Goal: Information Seeking & Learning: Learn about a topic

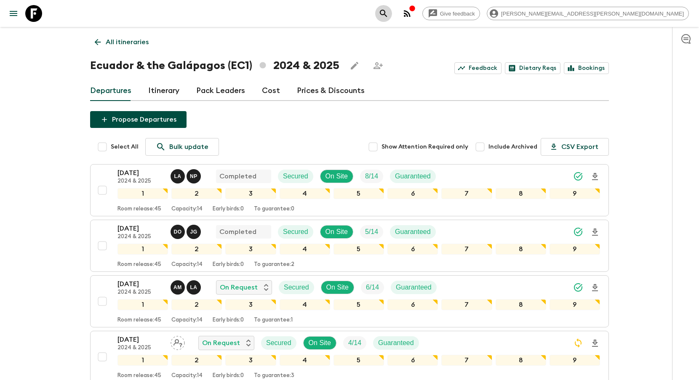
click at [388, 15] on icon "search adventures" at bounding box center [383, 13] width 10 height 10
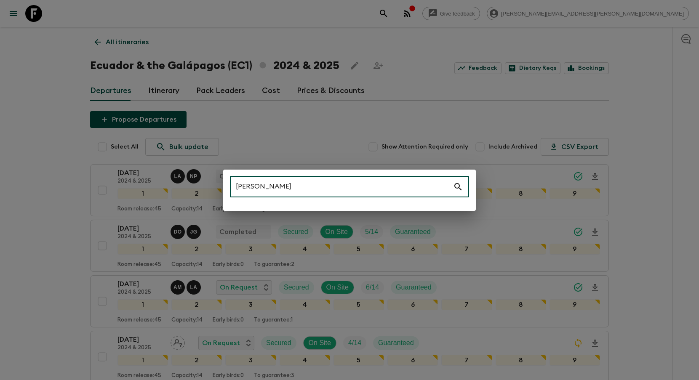
click at [366, 184] on input "[PERSON_NAME]" at bounding box center [341, 187] width 223 height 24
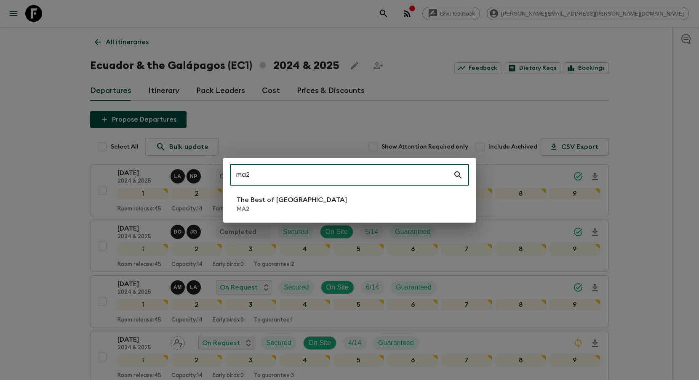
type input "ma2"
click at [288, 213] on li "The Best of [GEOGRAPHIC_DATA] MA2" at bounding box center [349, 204] width 239 height 24
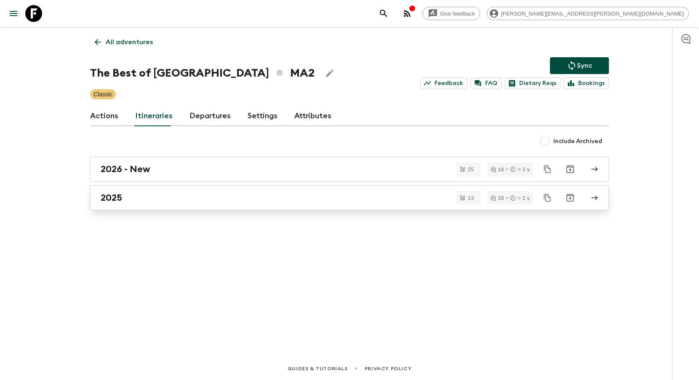
click at [322, 192] on div "2025" at bounding box center [341, 197] width 481 height 11
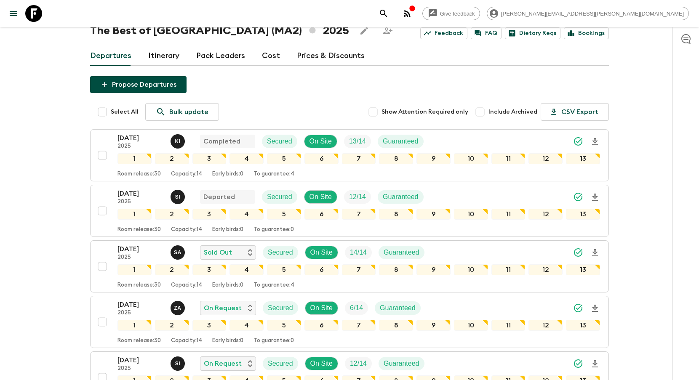
scroll to position [48, 0]
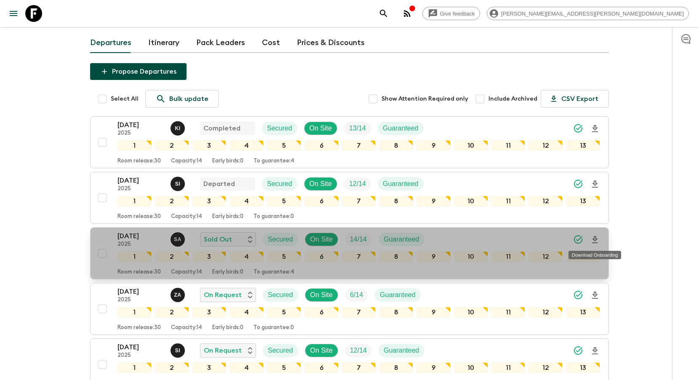
click at [595, 241] on icon "Download Onboarding" at bounding box center [595, 240] width 10 height 10
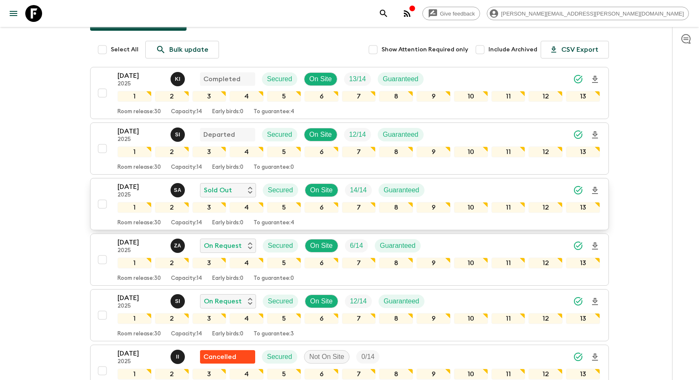
scroll to position [0, 0]
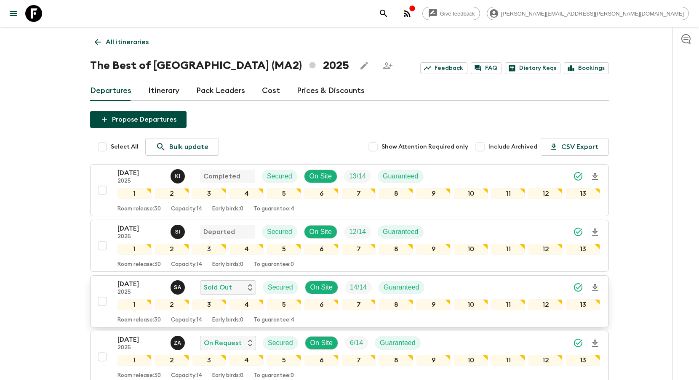
click at [387, 13] on icon "search adventures" at bounding box center [383, 13] width 7 height 7
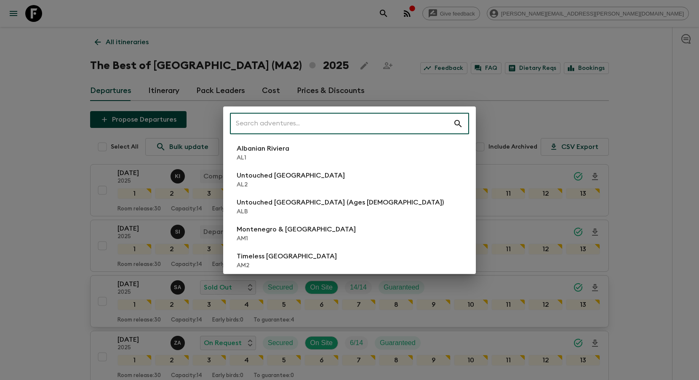
click at [362, 117] on input "text" at bounding box center [341, 124] width 223 height 24
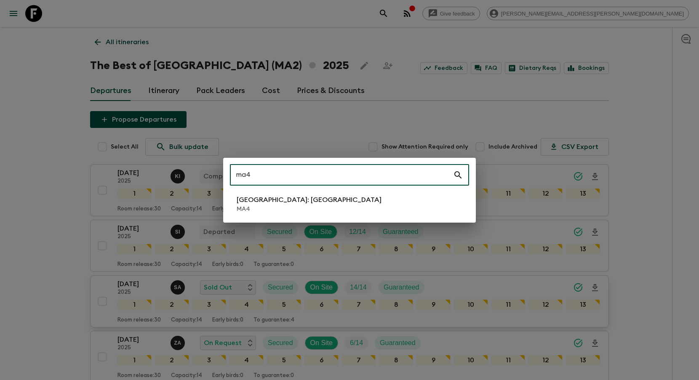
type input "ma4"
click at [360, 216] on div "ma4 ​ [GEOGRAPHIC_DATA]: [GEOGRAPHIC_DATA] MA4" at bounding box center [349, 190] width 253 height 65
click at [360, 207] on li "[GEOGRAPHIC_DATA]: [GEOGRAPHIC_DATA] MA4" at bounding box center [349, 204] width 239 height 24
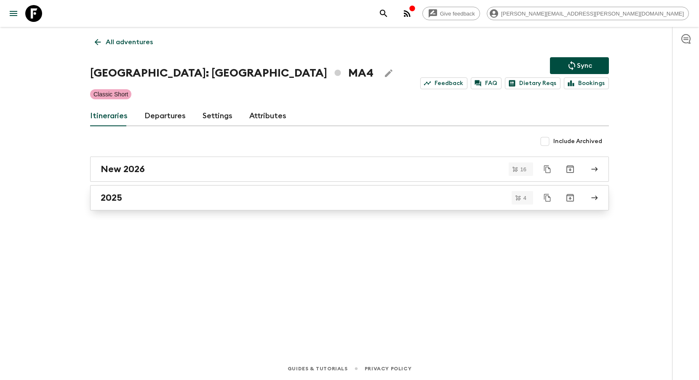
click at [336, 202] on div "2025" at bounding box center [341, 197] width 481 height 11
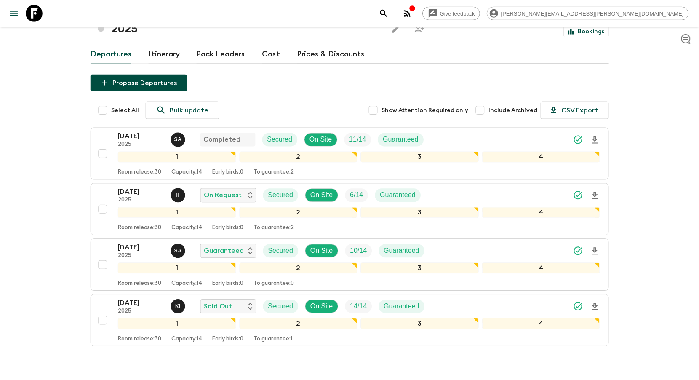
scroll to position [45, 0]
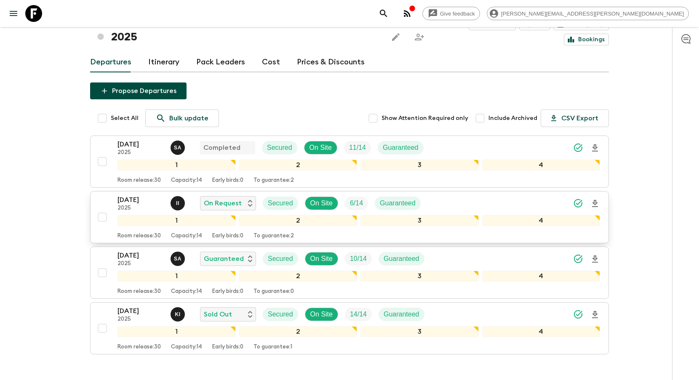
click at [595, 200] on icon "Download Onboarding" at bounding box center [595, 203] width 6 height 7
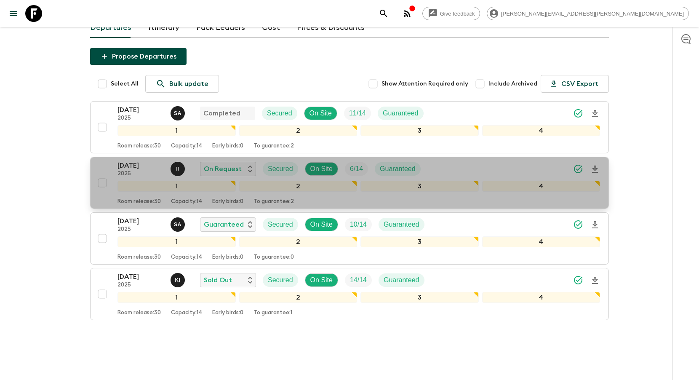
click at [441, 160] on div "[DATE] 2025 I I On Request Secured On Site 6 / 14 Guaranteed" at bounding box center [358, 168] width 482 height 17
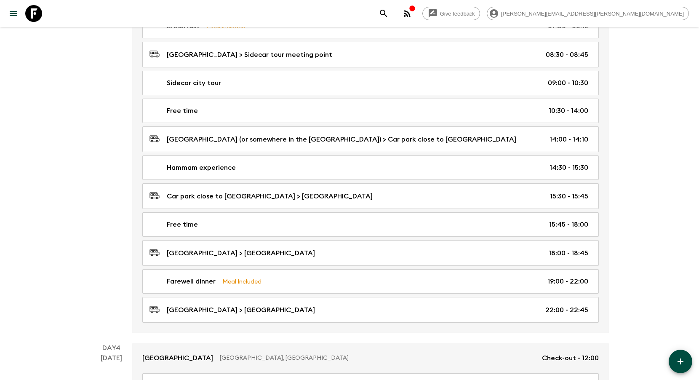
scroll to position [622, 0]
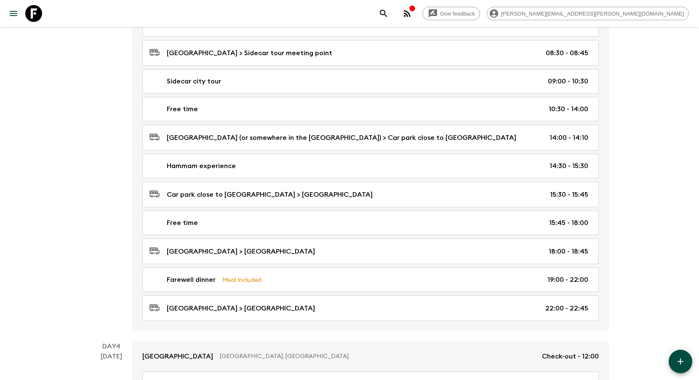
click at [388, 13] on icon "search adventures" at bounding box center [383, 13] width 10 height 10
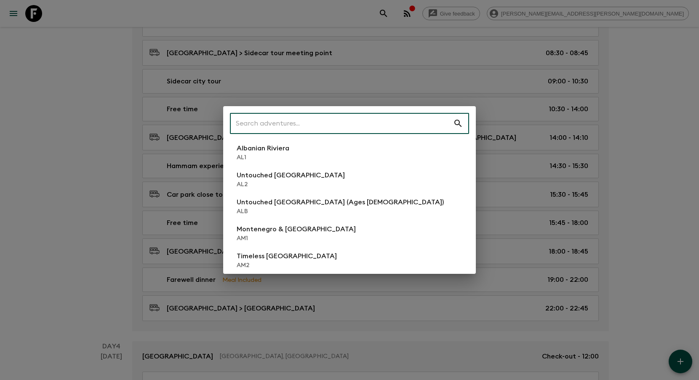
click at [402, 118] on input "text" at bounding box center [341, 124] width 223 height 24
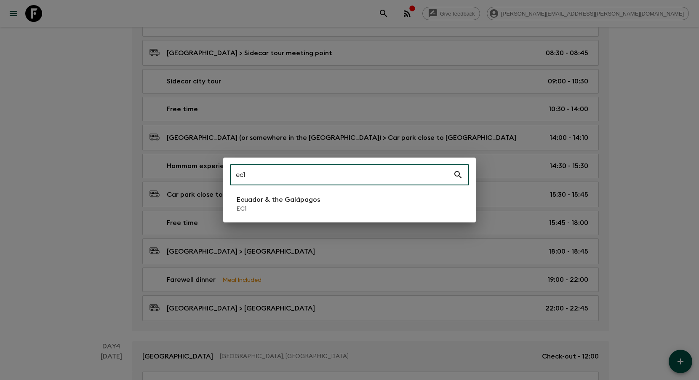
type input "ec1"
click at [348, 206] on li "Ecuador & the Galápagos EC1" at bounding box center [349, 204] width 239 height 24
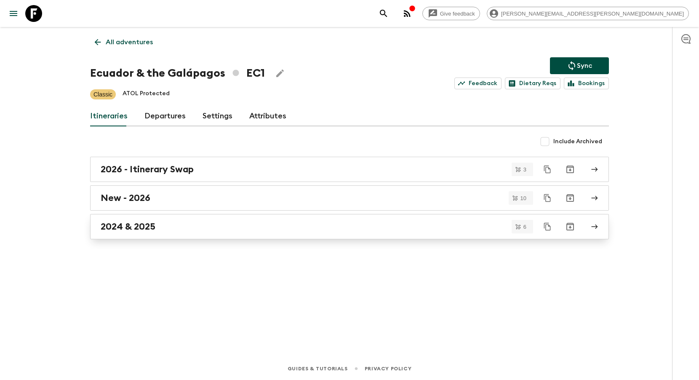
click at [284, 229] on div "2024 & 2025" at bounding box center [341, 226] width 481 height 11
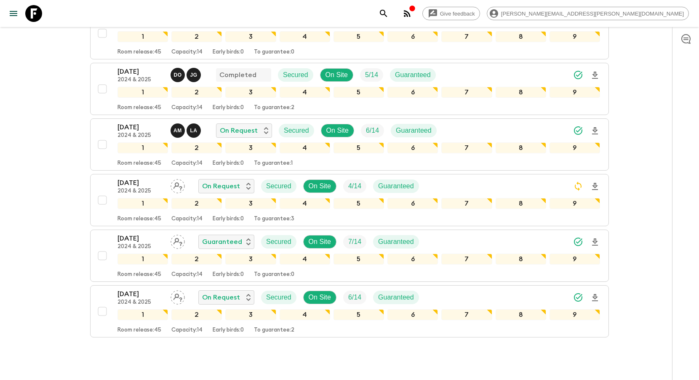
scroll to position [166, 0]
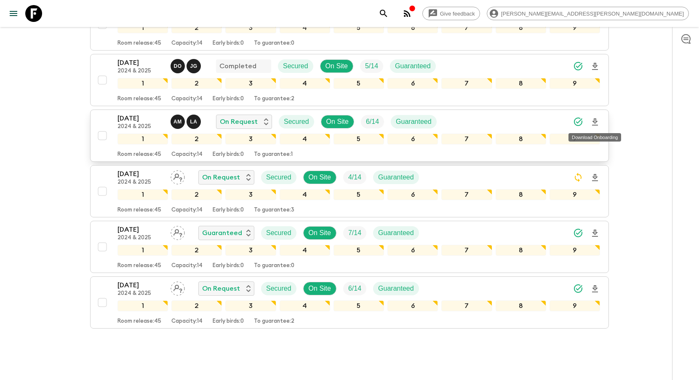
click at [595, 122] on icon "Download Onboarding" at bounding box center [595, 121] width 6 height 7
click at [388, 15] on icon "search adventures" at bounding box center [383, 13] width 10 height 10
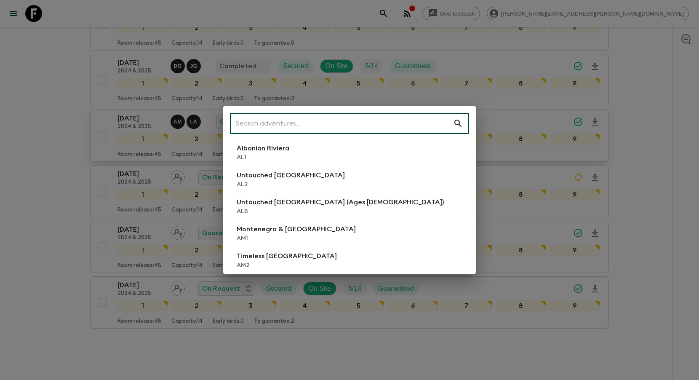
click at [398, 117] on input "text" at bounding box center [341, 124] width 223 height 24
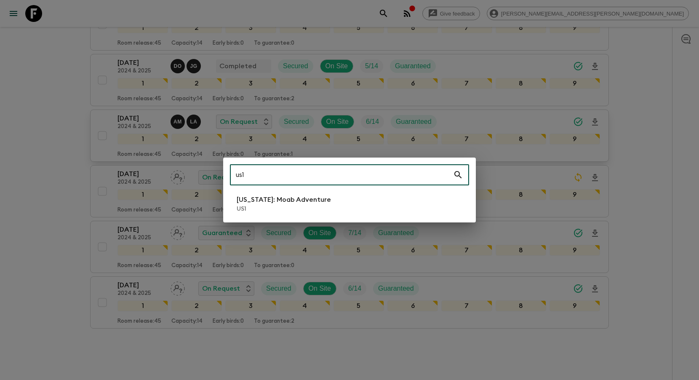
type input "us1"
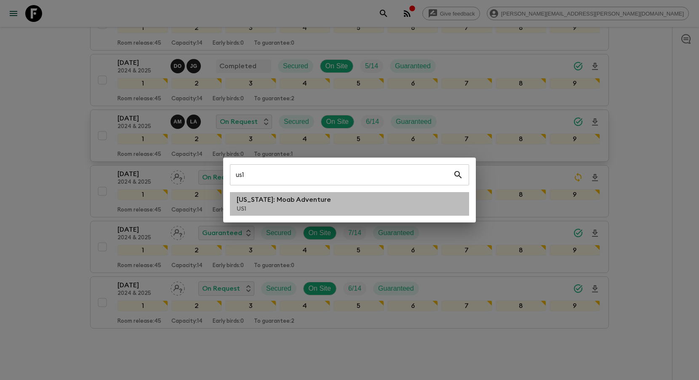
click at [362, 201] on li "[US_STATE]: Moab Adventure US1" at bounding box center [349, 204] width 239 height 24
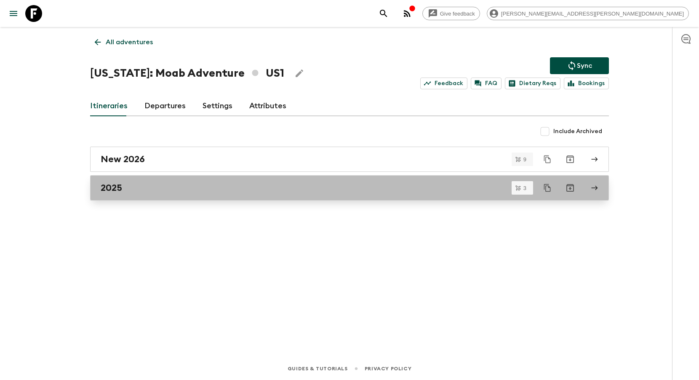
click at [217, 191] on div "2025" at bounding box center [341, 187] width 481 height 11
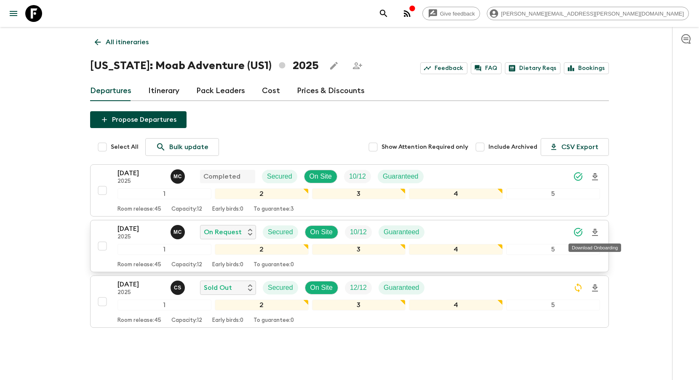
click at [595, 229] on icon "Download Onboarding" at bounding box center [595, 232] width 6 height 7
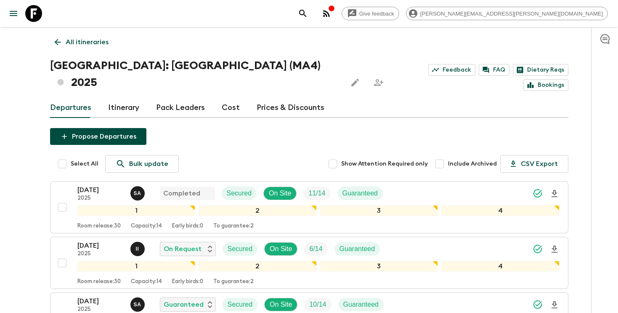
click at [308, 12] on icon "search adventures" at bounding box center [303, 13] width 10 height 10
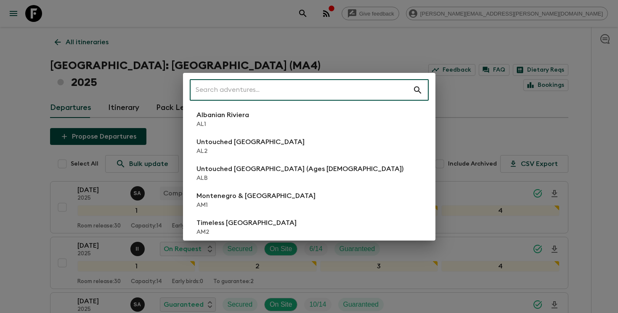
click at [335, 90] on input "text" at bounding box center [301, 90] width 223 height 24
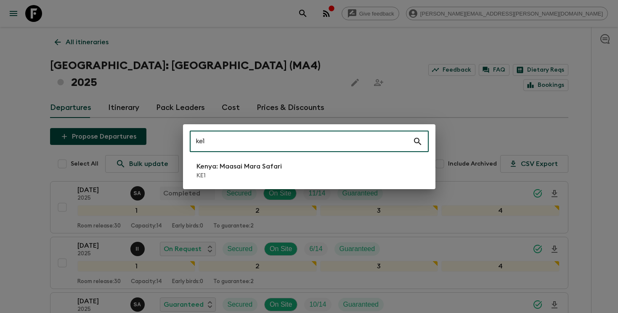
type input "ke1"
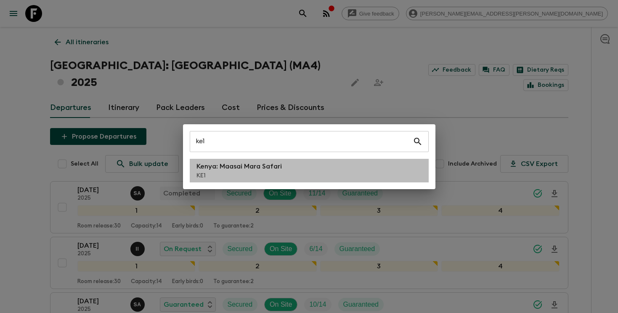
click at [321, 166] on li "Kenya: Maasai Mara Safari KE1" at bounding box center [309, 171] width 239 height 24
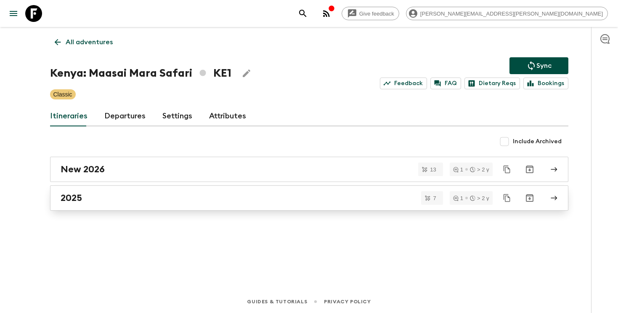
click at [299, 195] on div "2025" at bounding box center [301, 197] width 481 height 11
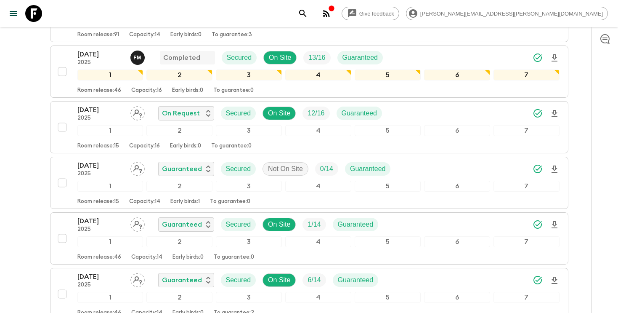
scroll to position [250, 0]
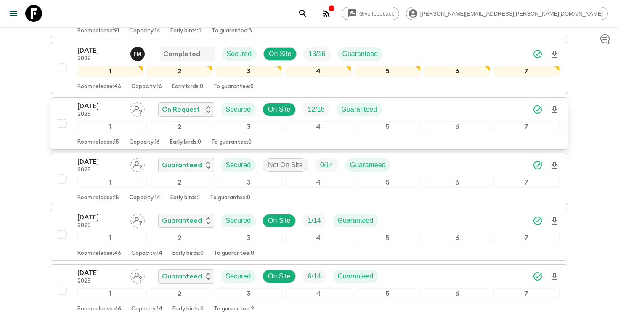
click at [429, 101] on div "23 Nov 2025 2025 On Request Secured On Site 12 / 16 Guaranteed" at bounding box center [318, 109] width 482 height 17
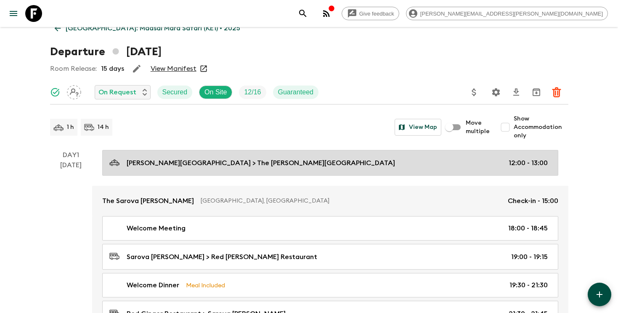
scroll to position [15, 0]
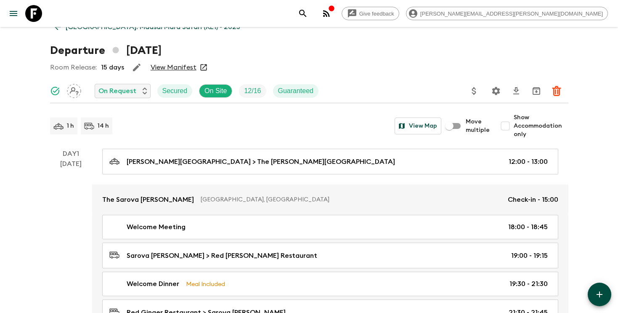
click at [507, 124] on input "Show Accommodation only" at bounding box center [505, 125] width 17 height 17
checkbox input "true"
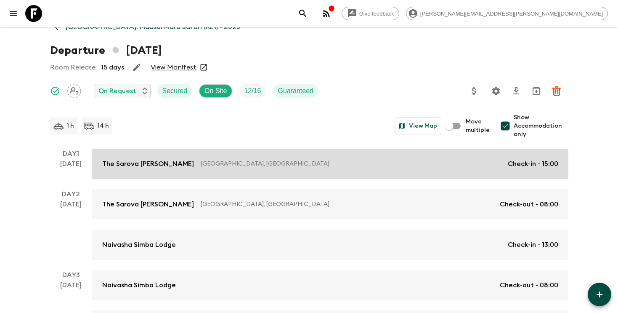
click at [436, 168] on div "The Sarova Stanley Nairobi, Kenya Check-in - 15:00" at bounding box center [330, 164] width 456 height 10
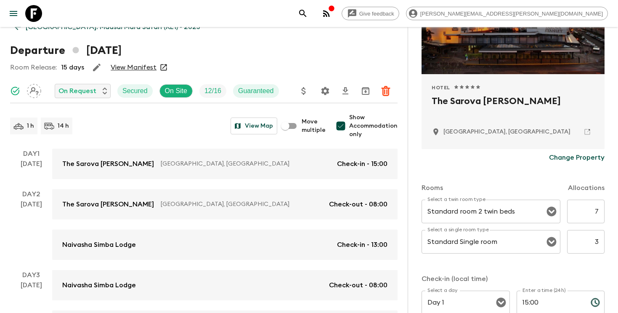
scroll to position [150, 0]
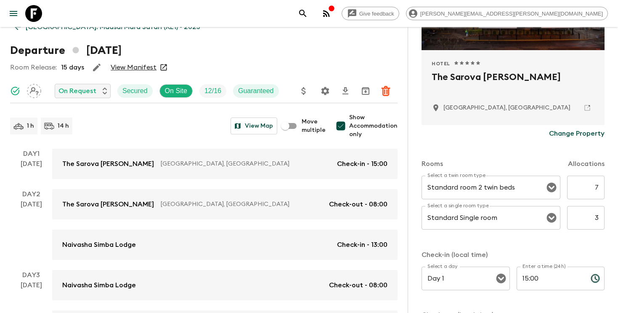
click at [594, 217] on input "3" at bounding box center [585, 218] width 37 height 24
type input "4"
click at [616, 246] on div "Accommodation Information Comments Website Map Approved Hotel 1 Star 2 Stars 3 …" at bounding box center [513, 183] width 210 height 313
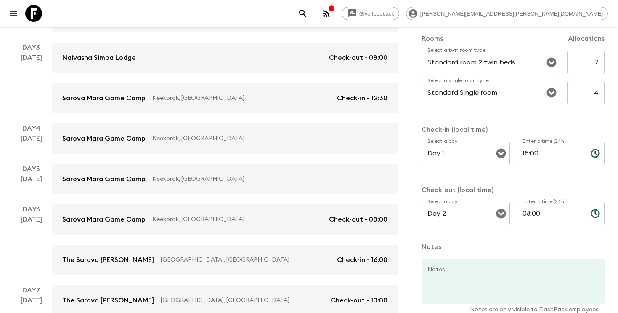
scroll to position [320, 0]
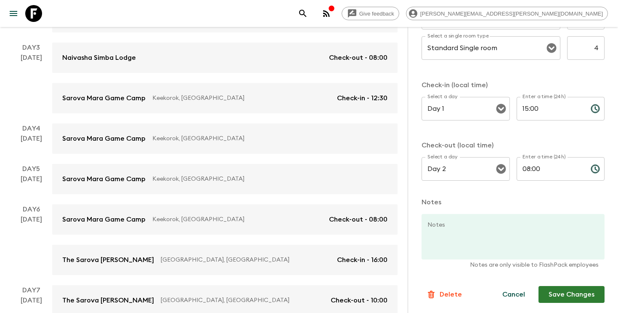
click at [561, 290] on button "Save Changes" at bounding box center [572, 294] width 66 height 17
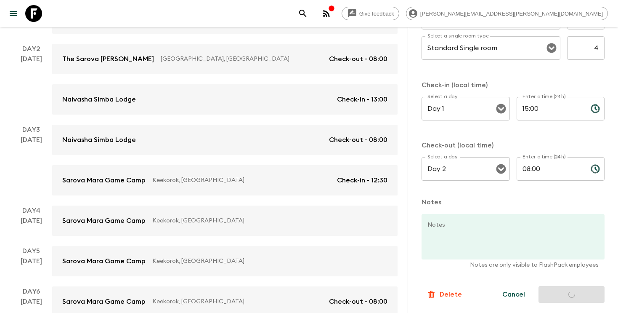
scroll to position [185, 0]
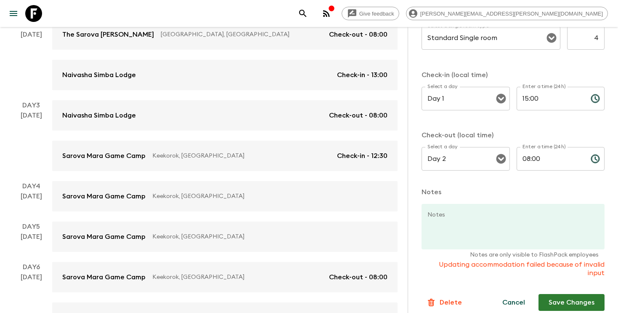
click at [558, 294] on button "Save Changes" at bounding box center [572, 302] width 66 height 17
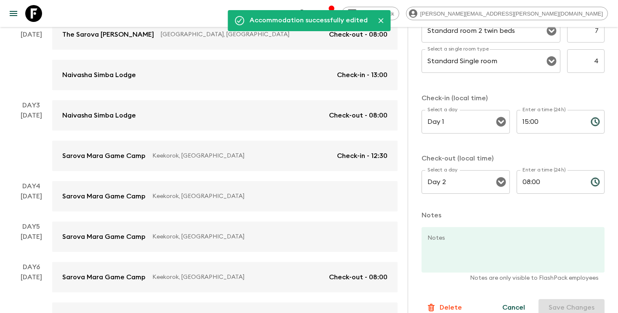
scroll to position [320, 0]
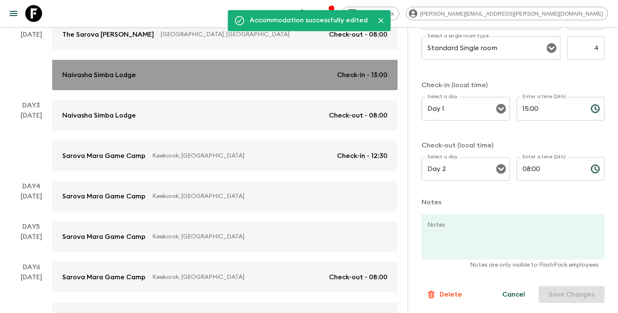
click at [258, 78] on div "Naivasha Simba Lodge Check-in - 13:00" at bounding box center [224, 75] width 325 height 10
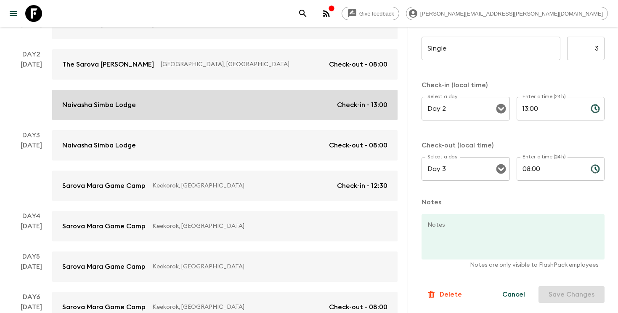
scroll to position [159, 0]
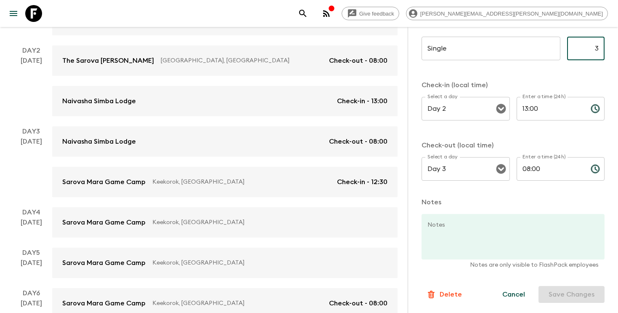
click at [594, 49] on input "3" at bounding box center [585, 49] width 37 height 24
type input "4"
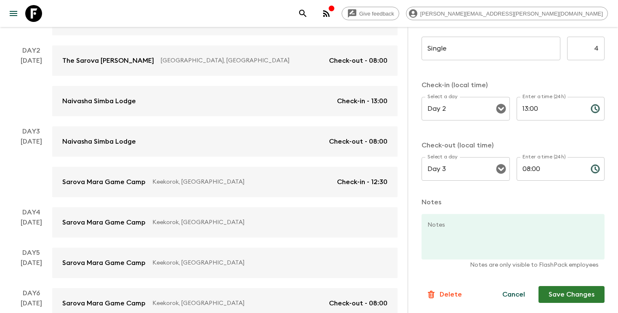
click at [584, 285] on form "Naivasha Simba Lodge Change Property Rooms Allocations Twin ​ ​ 7 ​ Single ​ ​ …" at bounding box center [513, 48] width 183 height 510
click at [582, 287] on button "Save Changes" at bounding box center [572, 294] width 66 height 17
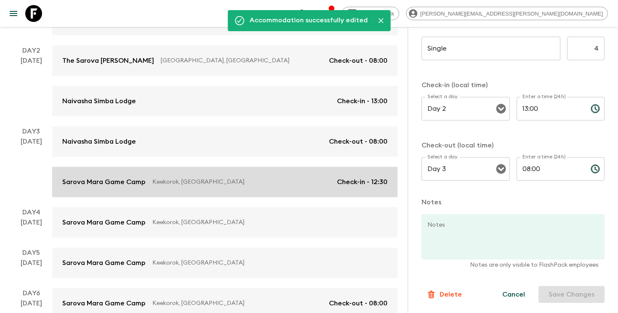
click at [234, 188] on link "Sarova Mara Game Camp Keekorok, Kenya Check-in - 12:30" at bounding box center [225, 182] width 346 height 30
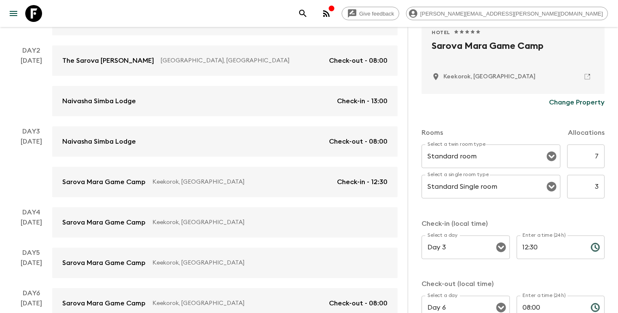
scroll to position [194, 0]
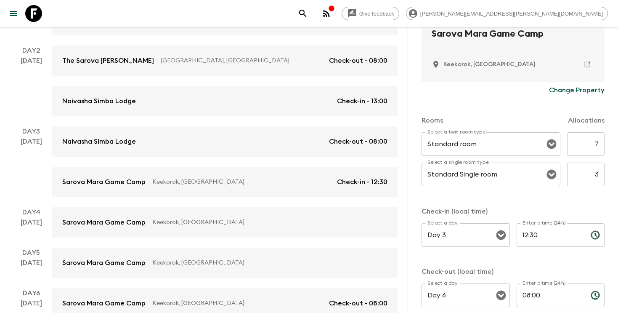
click at [598, 177] on input "3" at bounding box center [585, 174] width 37 height 24
type input "4"
click at [610, 206] on div "Accommodation Information Comments Website Map Approved Hotel 1 Star 2 Stars 3 …" at bounding box center [513, 183] width 210 height 313
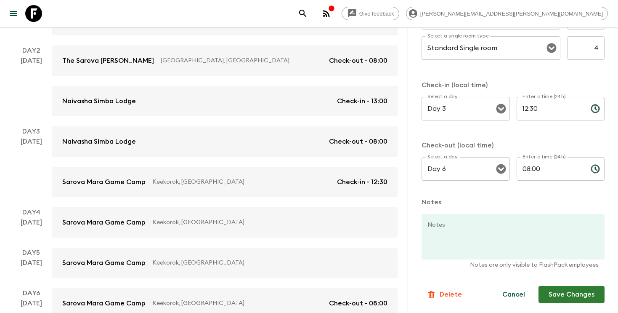
click at [569, 292] on button "Save Changes" at bounding box center [572, 294] width 66 height 17
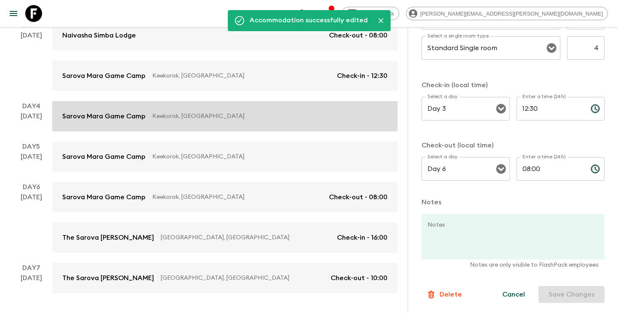
scroll to position [266, 0]
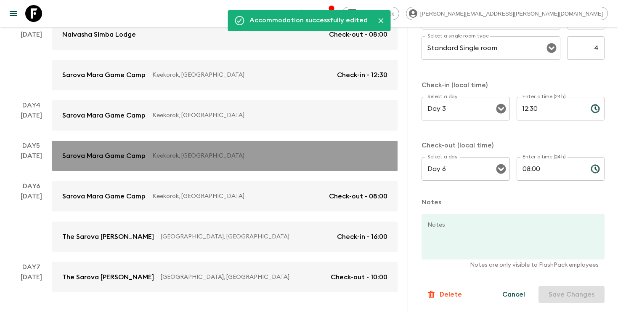
click at [266, 153] on p "Keekorok, Kenya" at bounding box center [266, 156] width 229 height 8
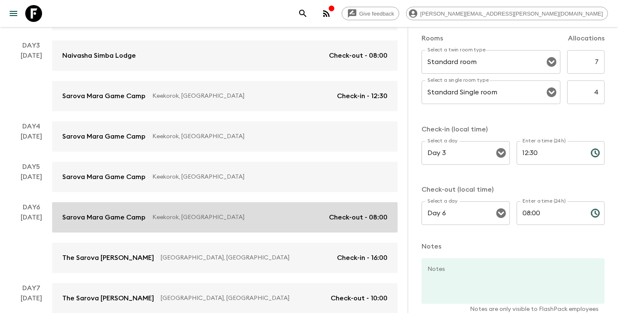
scroll to position [291, 0]
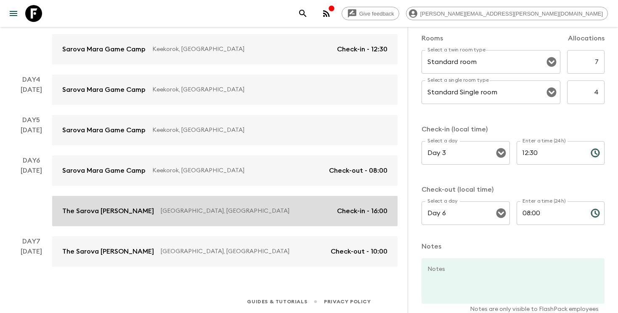
click at [244, 206] on div "The Sarova Stanley Nairobi, Kenya Check-in - 16:00" at bounding box center [224, 211] width 325 height 10
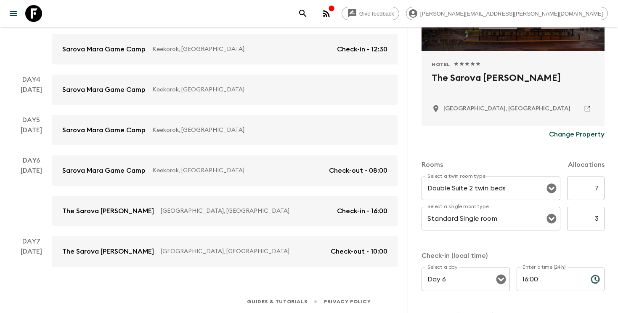
scroll to position [151, 0]
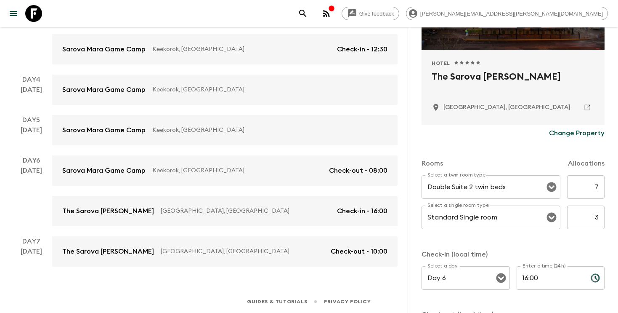
click at [595, 215] on input "3" at bounding box center [585, 217] width 37 height 24
click at [600, 219] on input "3" at bounding box center [585, 217] width 37 height 24
type input "4"
click at [612, 244] on div "Accommodation Information Comments Website Map Approved Hotel 1 Star 2 Stars 3 …" at bounding box center [513, 183] width 210 height 313
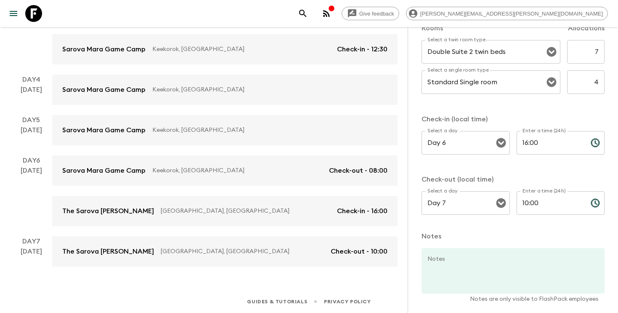
scroll to position [320, 0]
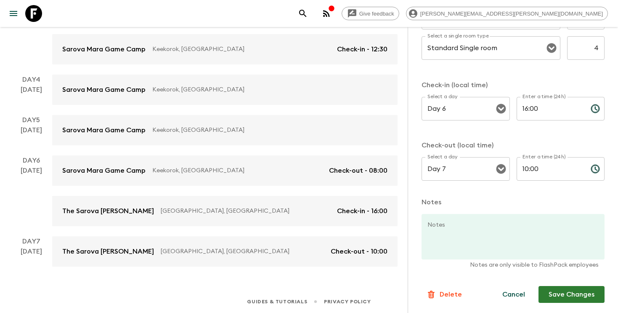
click at [572, 296] on button "Save Changes" at bounding box center [572, 294] width 66 height 17
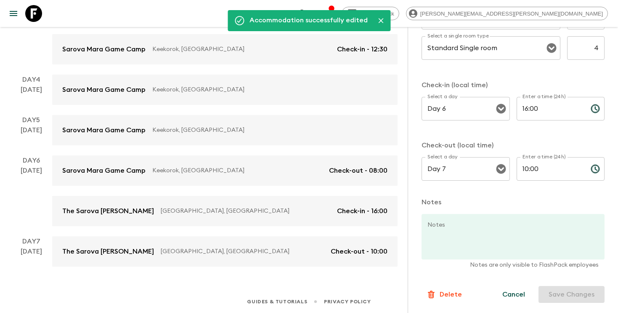
scroll to position [0, 0]
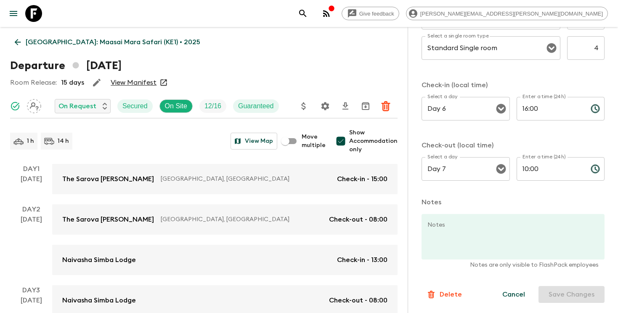
click at [308, 11] on icon "search adventures" at bounding box center [303, 13] width 10 height 10
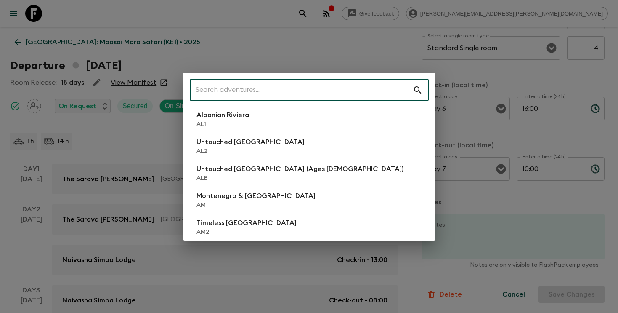
click at [294, 83] on input "text" at bounding box center [301, 90] width 223 height 24
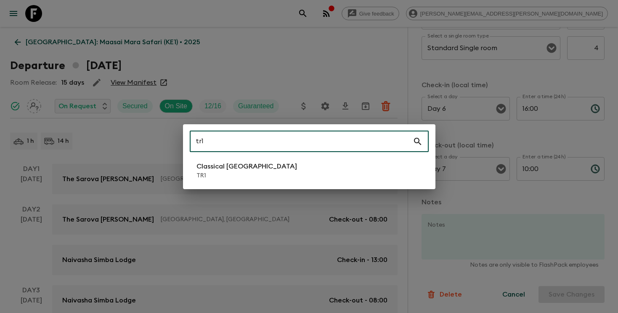
type input "tr1"
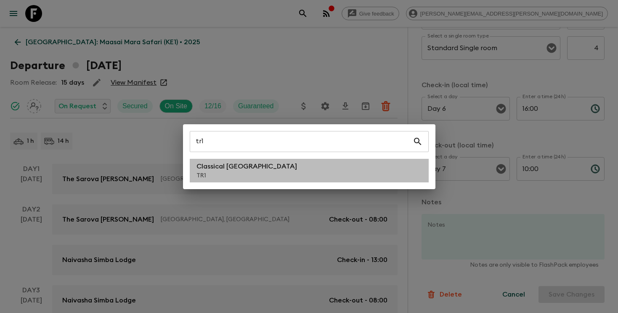
click at [246, 166] on p "Classical [GEOGRAPHIC_DATA]" at bounding box center [247, 166] width 101 height 10
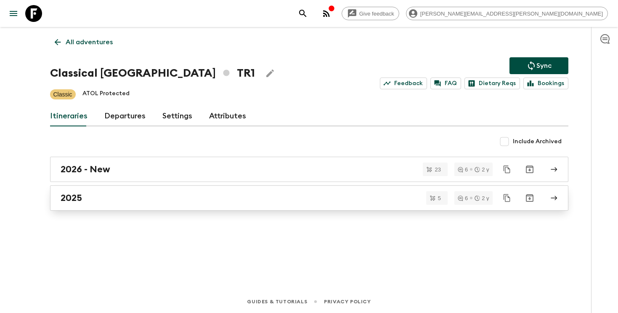
click at [215, 195] on div "2025" at bounding box center [301, 197] width 481 height 11
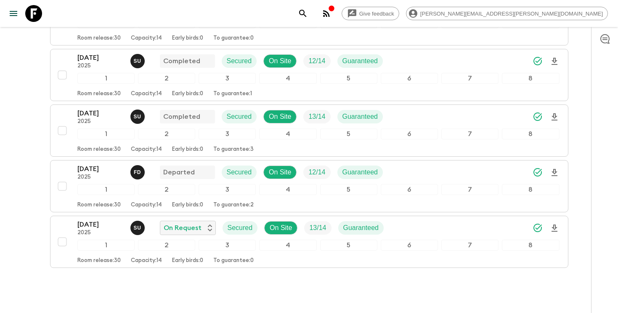
scroll to position [202, 0]
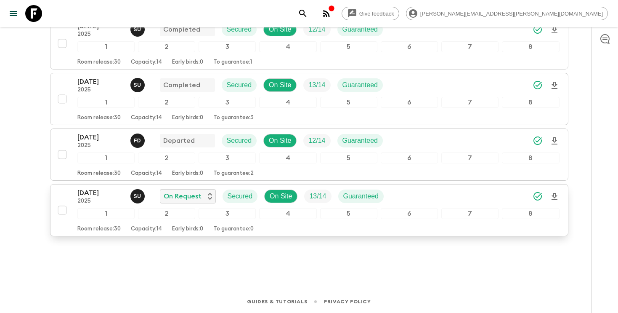
click at [556, 195] on icon "Download Onboarding" at bounding box center [555, 196] width 6 height 7
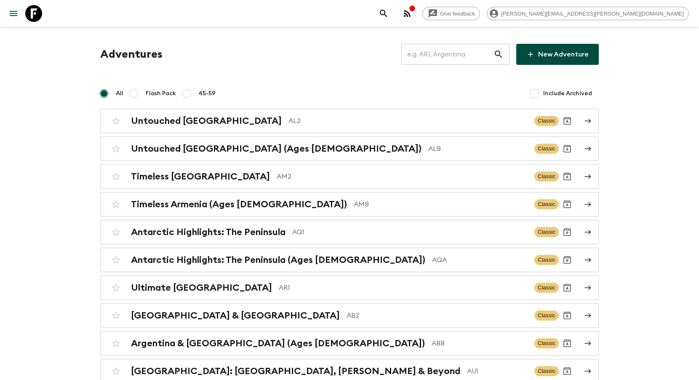
click at [462, 55] on input "text" at bounding box center [447, 55] width 92 height 24
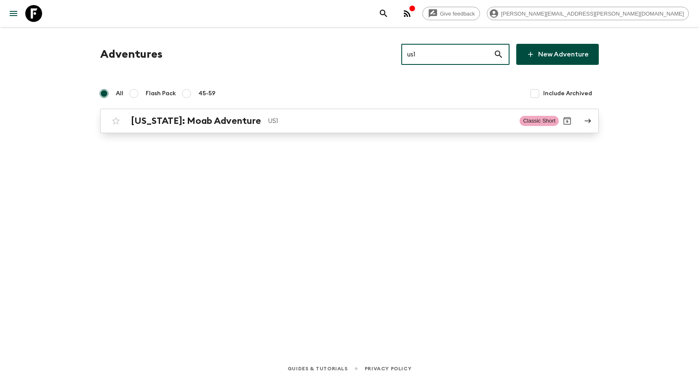
type input "us1"
click at [394, 125] on p "US1" at bounding box center [390, 121] width 245 height 10
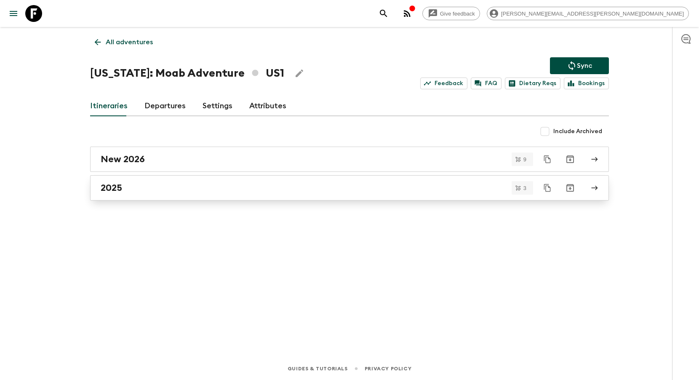
click at [213, 188] on div "2025" at bounding box center [341, 187] width 481 height 11
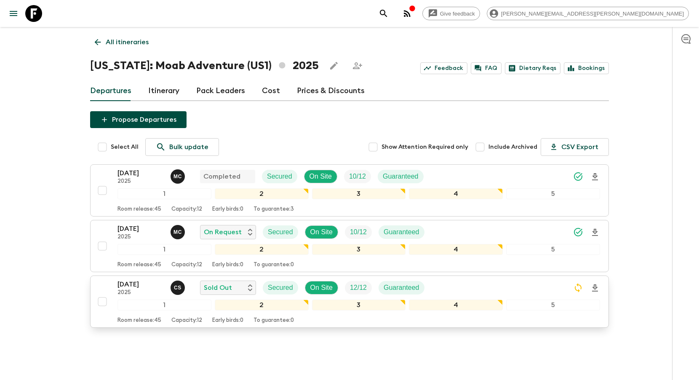
click at [485, 284] on div "26 Oct 2025 2025 C S Sold Out Secured On Site 12 / 12 Guaranteed" at bounding box center [358, 287] width 482 height 17
click at [387, 12] on icon "search adventures" at bounding box center [383, 13] width 7 height 7
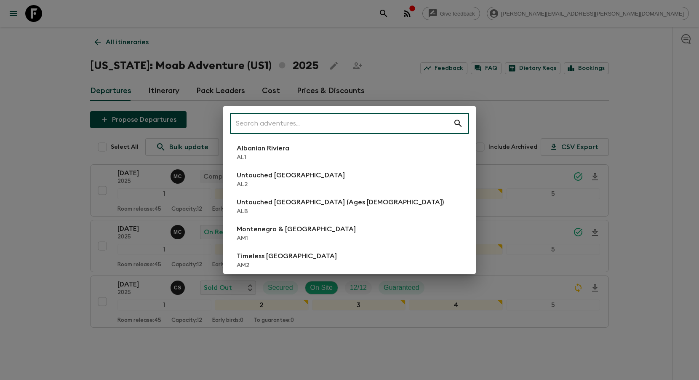
click at [381, 122] on input "text" at bounding box center [341, 124] width 223 height 24
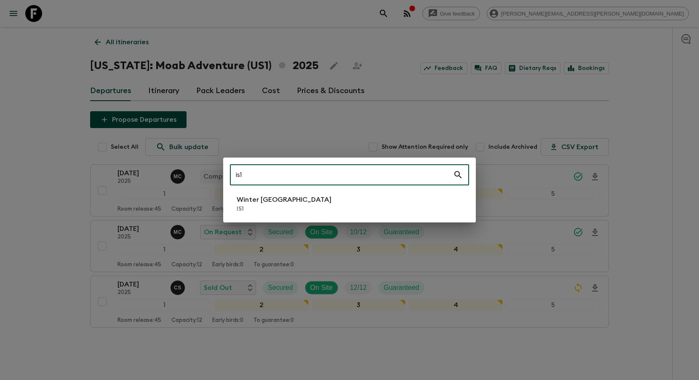
type input "is1"
click at [358, 203] on li "Winter Iceland IS1" at bounding box center [349, 204] width 239 height 24
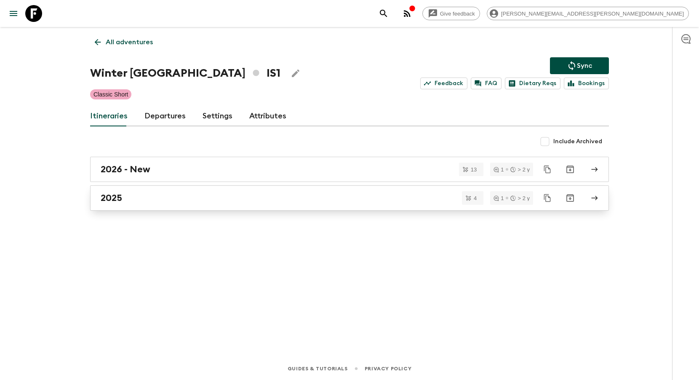
click at [325, 202] on div "2025" at bounding box center [341, 197] width 481 height 11
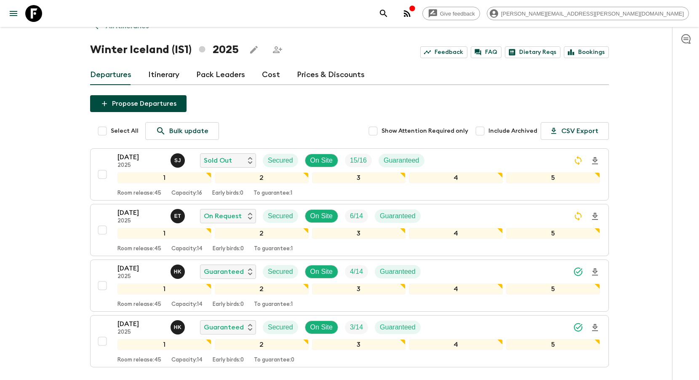
scroll to position [24, 0]
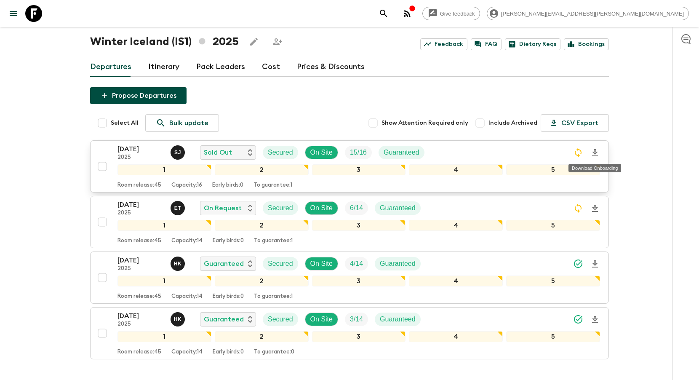
click at [593, 151] on icon "Download Onboarding" at bounding box center [595, 153] width 10 height 10
